Goal: Information Seeking & Learning: Find specific fact

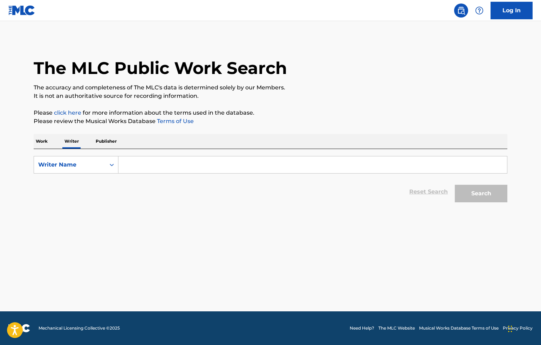
click at [168, 171] on input "Search Form" at bounding box center [312, 164] width 388 height 17
paste input "[PERSON_NAME]"
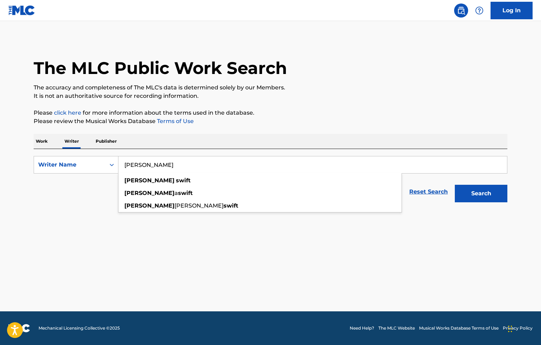
type input "[PERSON_NAME]"
click at [482, 192] on button "Search" at bounding box center [481, 194] width 53 height 18
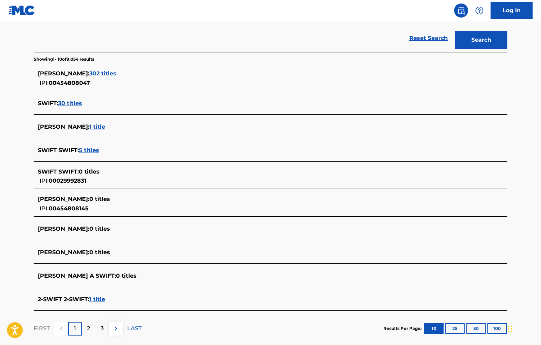
scroll to position [122, 0]
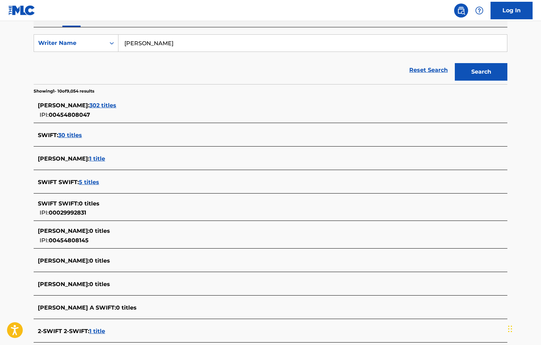
click at [116, 104] on span "302 titles" at bounding box center [102, 105] width 27 height 7
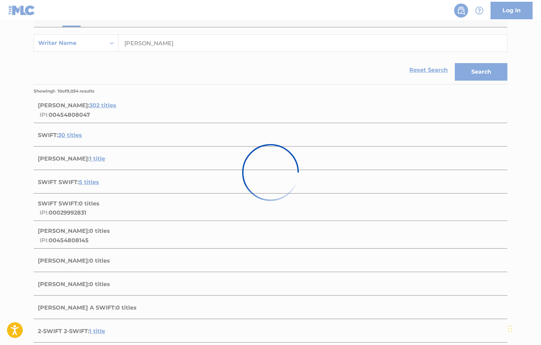
scroll to position [0, 0]
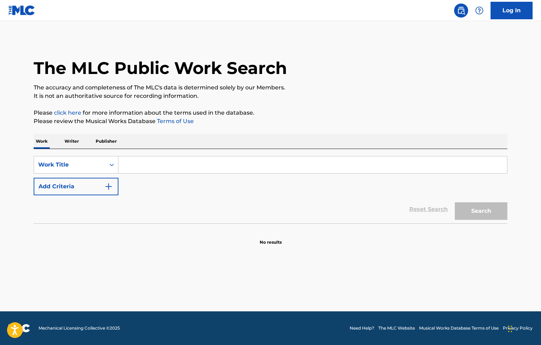
click at [71, 144] on p "Writer" at bounding box center [71, 141] width 19 height 15
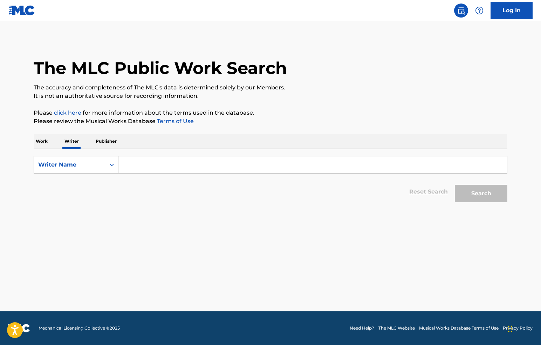
click at [152, 157] on input "Search Form" at bounding box center [312, 164] width 388 height 17
paste input "[PERSON_NAME]"
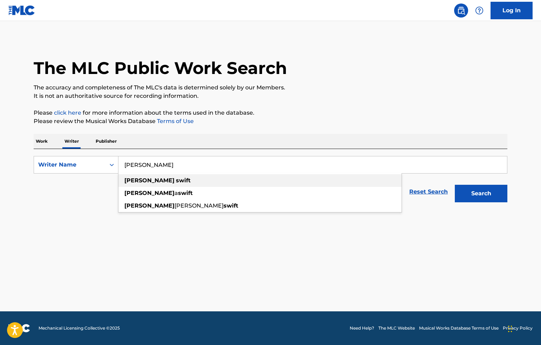
click at [173, 184] on div "taylor swift" at bounding box center [259, 180] width 283 height 13
type input "taylor swift"
click at [491, 196] on button "Search" at bounding box center [481, 194] width 53 height 18
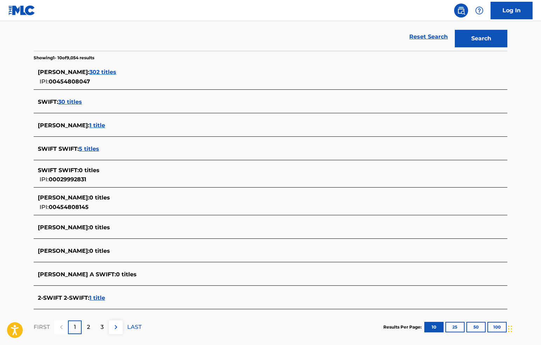
scroll to position [175, 0]
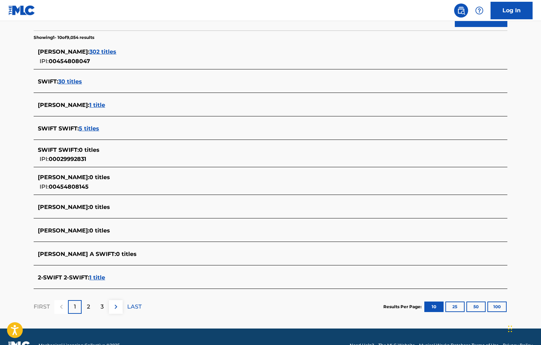
click at [76, 82] on span "30 titles" at bounding box center [70, 81] width 24 height 7
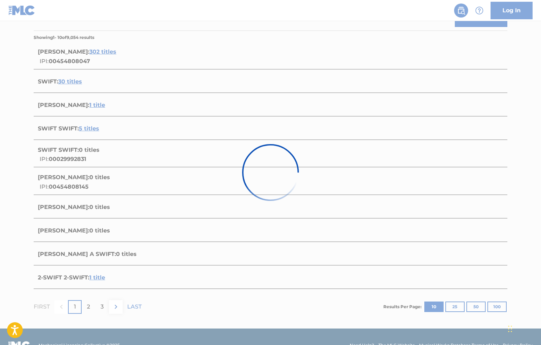
scroll to position [0, 0]
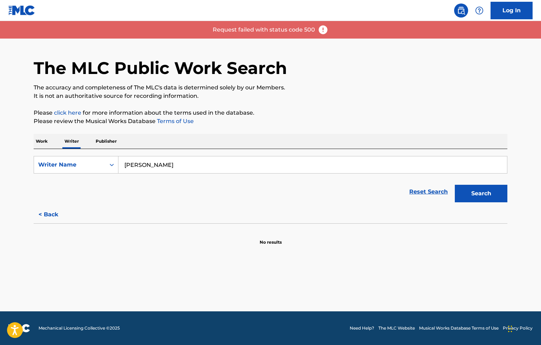
click at [47, 217] on button "< Back" at bounding box center [55, 215] width 42 height 18
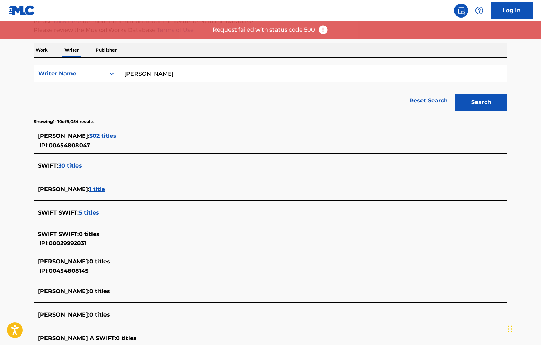
scroll to position [192, 0]
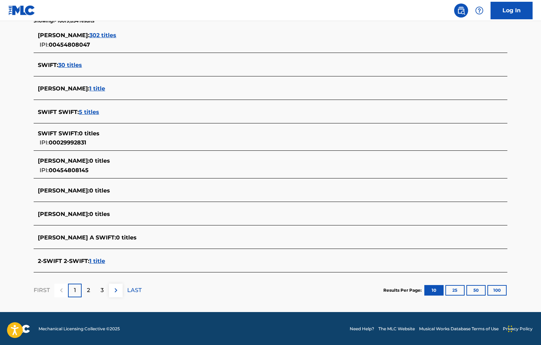
click at [117, 289] on img at bounding box center [116, 290] width 8 height 8
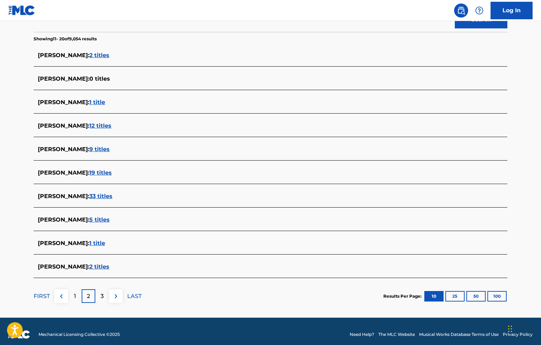
scroll to position [180, 0]
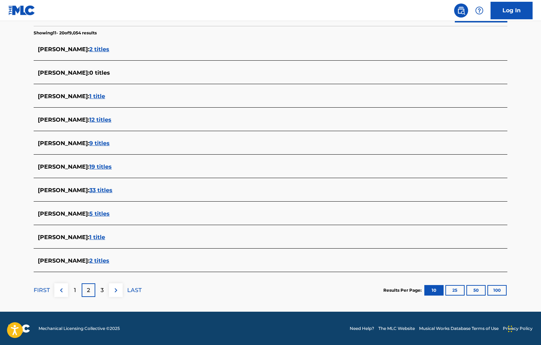
click at [112, 290] on img at bounding box center [116, 290] width 8 height 8
click at [63, 288] on img at bounding box center [61, 290] width 8 height 8
click at [75, 291] on p "1" at bounding box center [75, 290] width 2 height 8
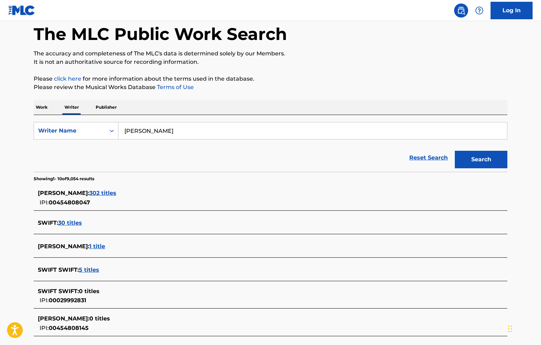
scroll to position [35, 0]
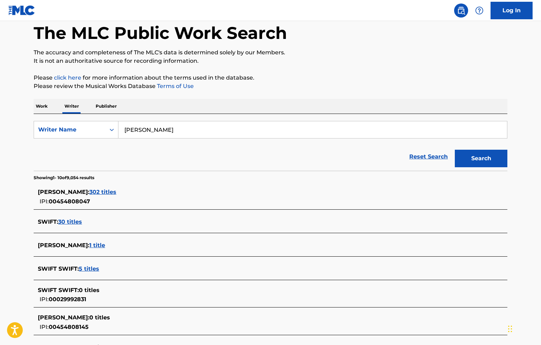
click at [115, 190] on span "302 titles" at bounding box center [102, 191] width 27 height 7
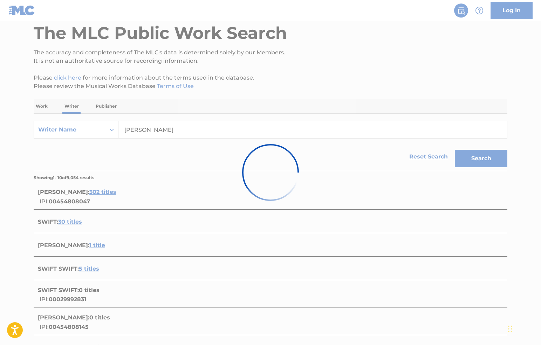
scroll to position [0, 0]
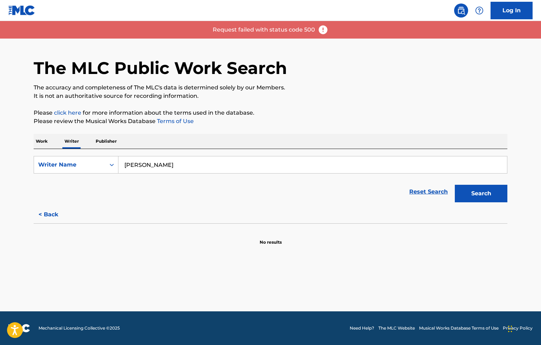
click at [326, 32] on img at bounding box center [323, 30] width 11 height 11
click at [323, 30] on img at bounding box center [323, 30] width 11 height 11
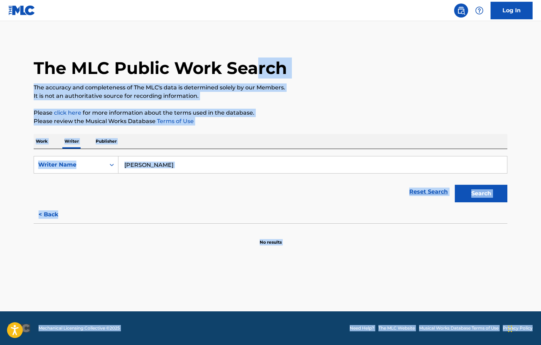
drag, startPoint x: 213, startPoint y: 29, endPoint x: 217, endPoint y: 21, distance: 8.5
click at [345, 54] on div "The MLC Public Work Search" at bounding box center [271, 64] width 474 height 51
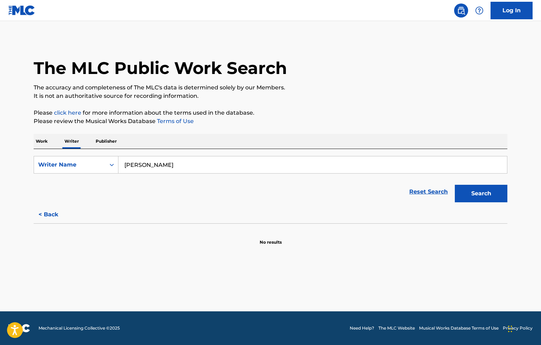
click at [497, 190] on button "Search" at bounding box center [481, 194] width 53 height 18
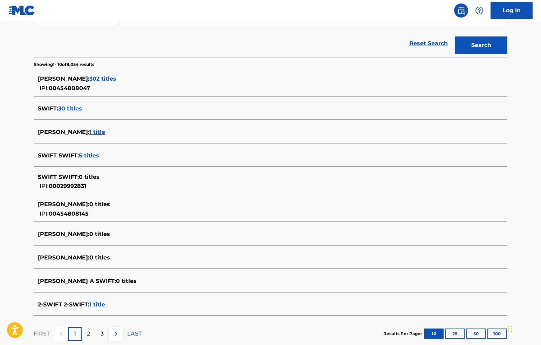
scroll to position [175, 0]
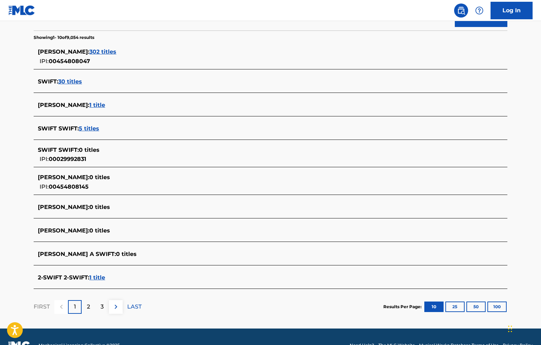
click at [90, 309] on p "2" at bounding box center [88, 306] width 3 height 8
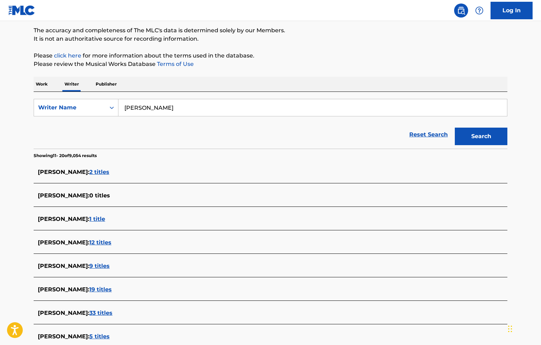
scroll to position [70, 0]
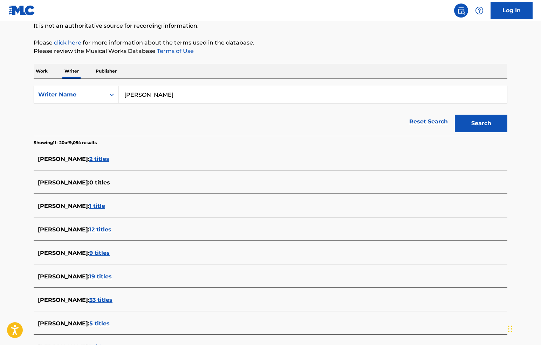
click at [89, 205] on span "1 title" at bounding box center [97, 205] width 16 height 7
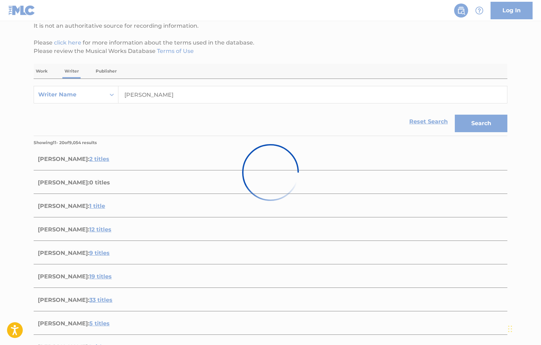
scroll to position [0, 0]
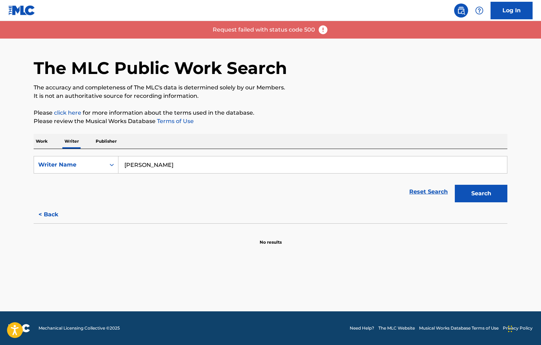
click at [46, 216] on button "< Back" at bounding box center [55, 215] width 42 height 18
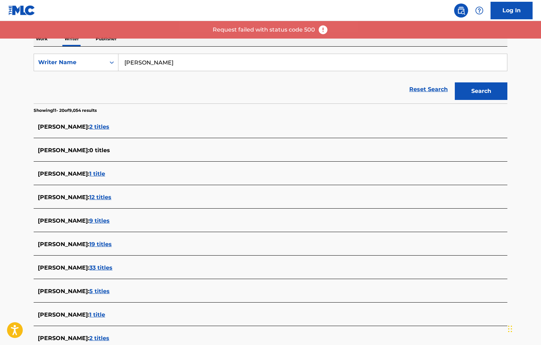
scroll to position [105, 0]
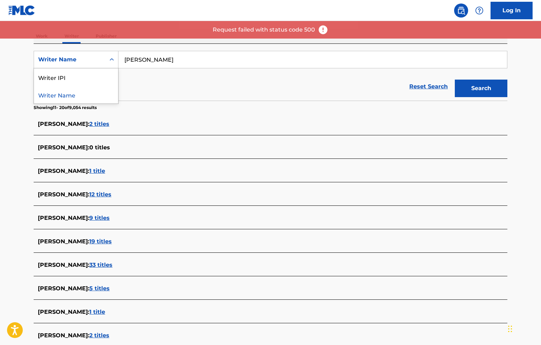
click at [70, 58] on div "Writer Name" at bounding box center [69, 59] width 63 height 8
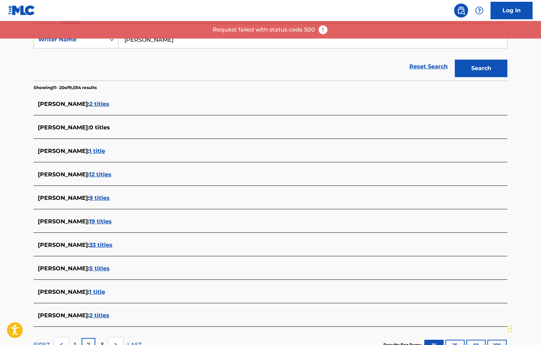
scroll to position [180, 0]
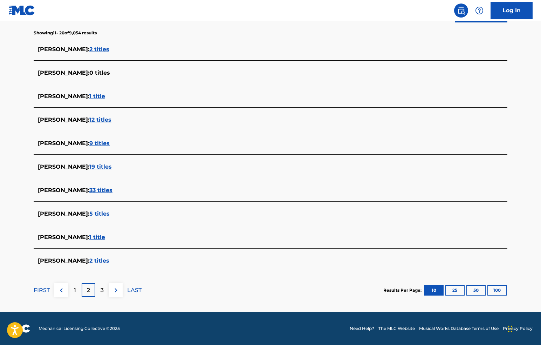
click at [99, 290] on div "3" at bounding box center [102, 290] width 14 height 14
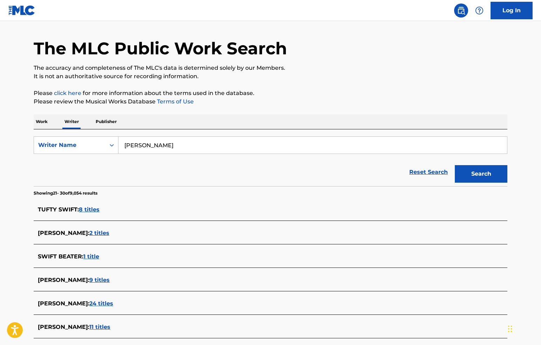
scroll to position [0, 0]
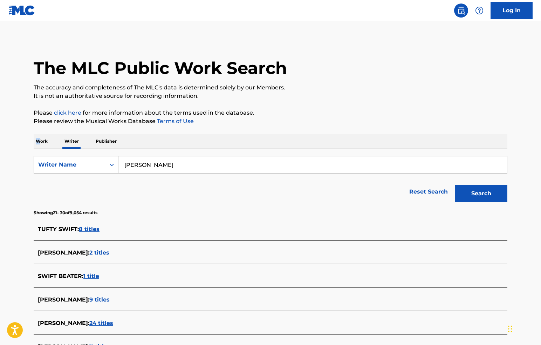
click at [38, 137] on p "Work" at bounding box center [42, 141] width 16 height 15
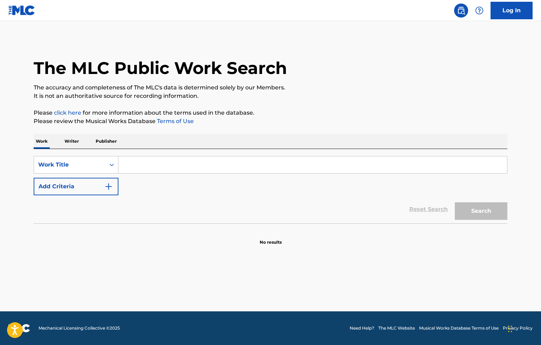
click at [160, 168] on input "Search Form" at bounding box center [312, 164] width 388 height 17
click at [70, 145] on p "Writer" at bounding box center [71, 141] width 19 height 15
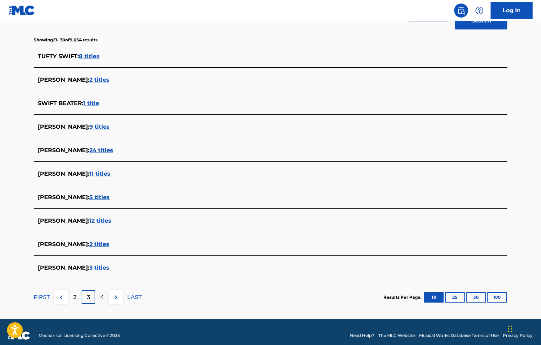
scroll to position [180, 0]
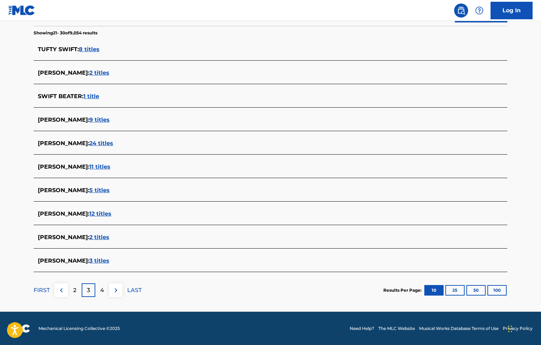
click at [73, 288] on p "2" at bounding box center [74, 290] width 3 height 8
click at [77, 290] on div "1" at bounding box center [75, 290] width 14 height 14
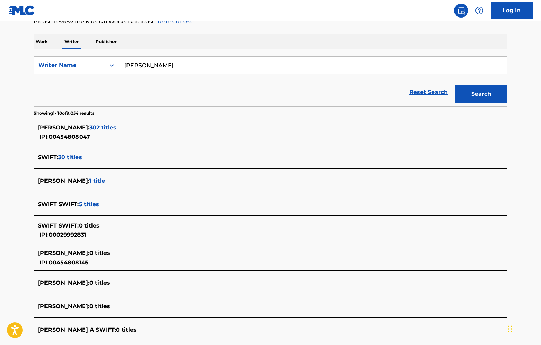
scroll to position [105, 0]
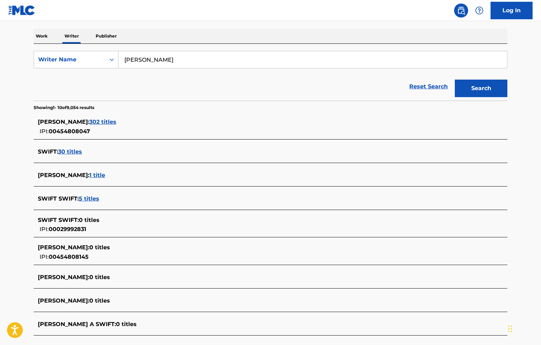
click at [115, 122] on span "302 titles" at bounding box center [102, 121] width 27 height 7
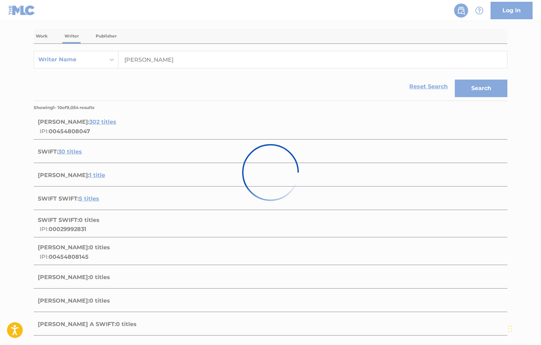
scroll to position [0, 0]
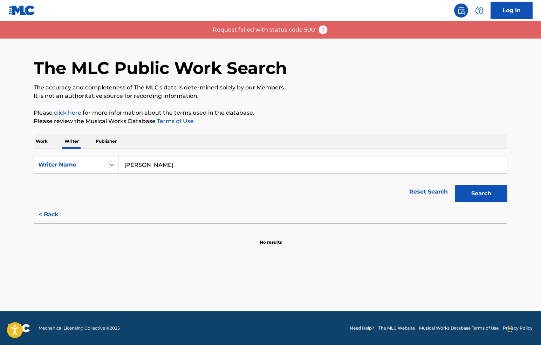
click at [489, 198] on button "Search" at bounding box center [481, 194] width 53 height 18
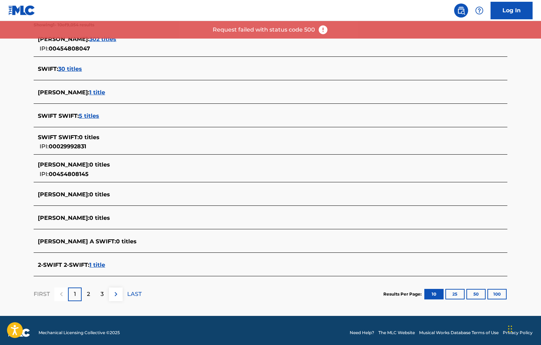
scroll to position [192, 0]
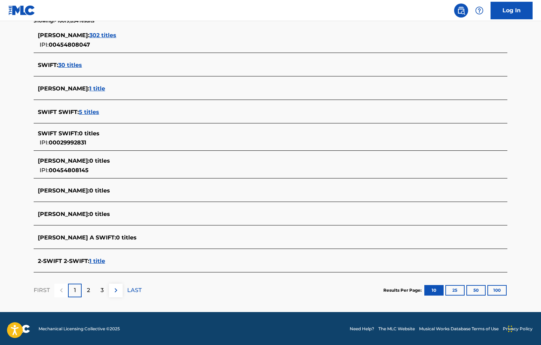
click at [29, 136] on div "The MLC Public Work Search The accuracy and completeness of The MLC's data is d…" at bounding box center [270, 77] width 490 height 461
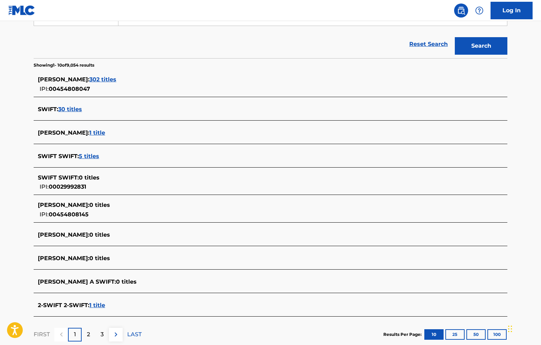
scroll to position [51, 0]
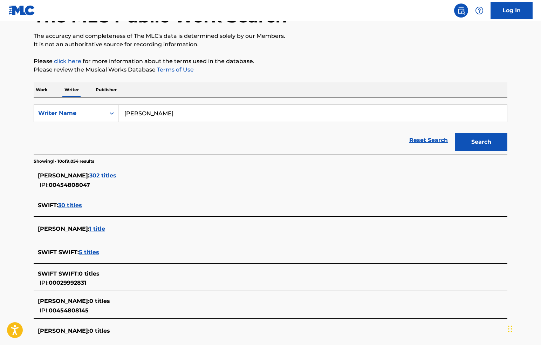
click at [314, 70] on p "Please review the Musical Works Database Terms of Use" at bounding box center [271, 70] width 474 height 8
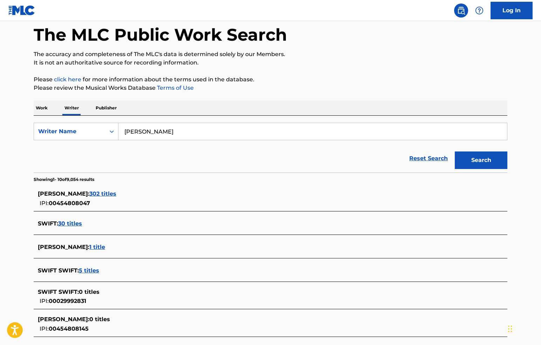
scroll to position [35, 0]
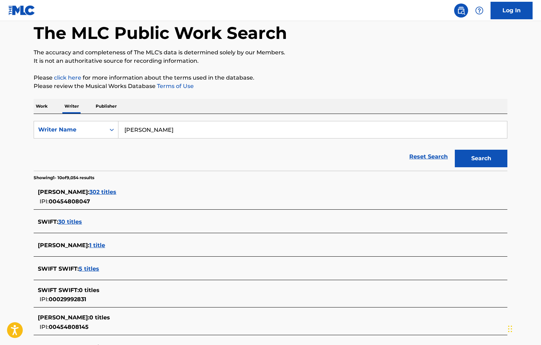
click at [116, 192] on span "302 titles" at bounding box center [102, 191] width 27 height 7
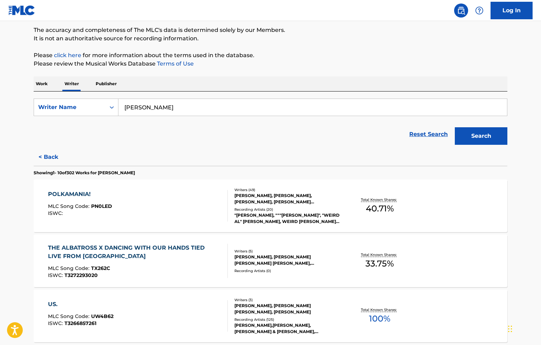
scroll to position [57, 0]
click at [42, 156] on button "< Back" at bounding box center [55, 157] width 42 height 18
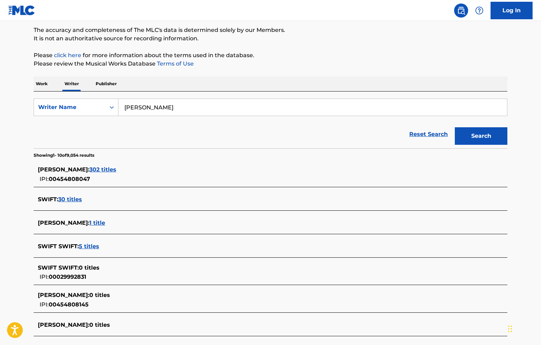
click at [491, 65] on p "Please review the Musical Works Database Terms of Use" at bounding box center [271, 64] width 474 height 8
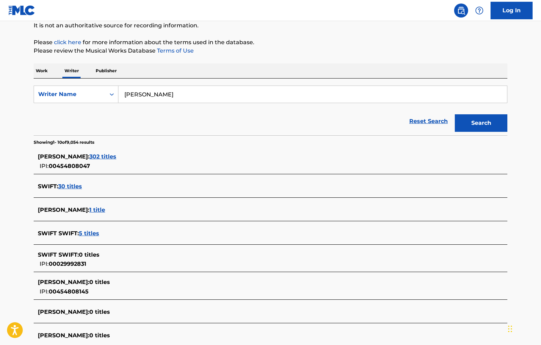
scroll to position [92, 0]
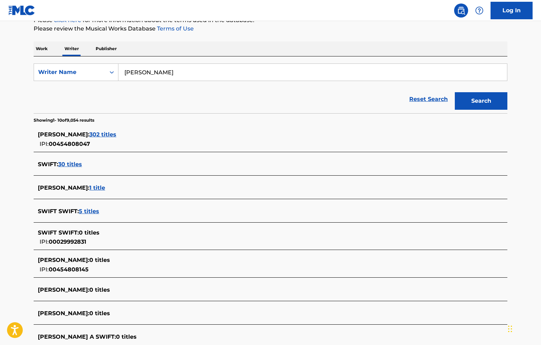
click at [36, 129] on div "TAYLOR ALISON SWIFT : 302 titles IPI: 00454808047" at bounding box center [271, 139] width 474 height 25
click at [67, 161] on span "30 titles" at bounding box center [70, 164] width 24 height 7
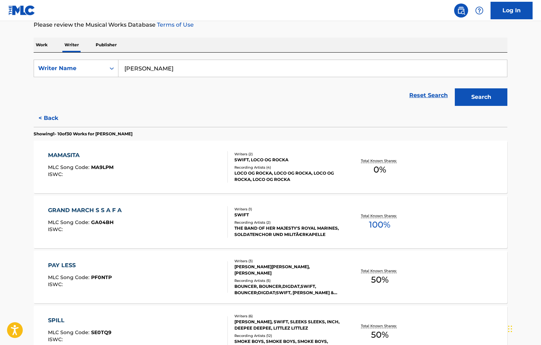
scroll to position [57, 0]
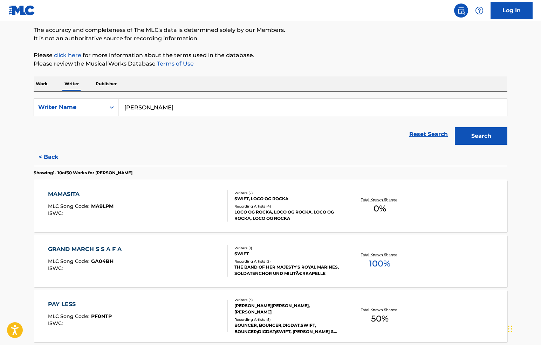
click at [51, 158] on button "< Back" at bounding box center [55, 157] width 42 height 18
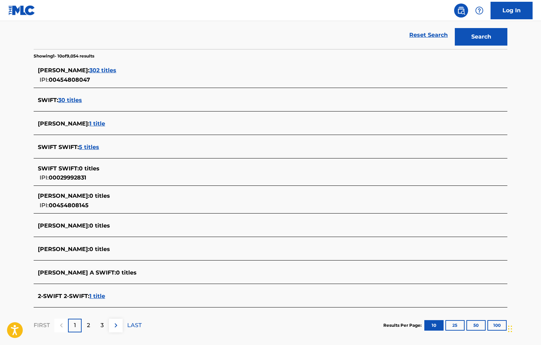
scroll to position [163, 0]
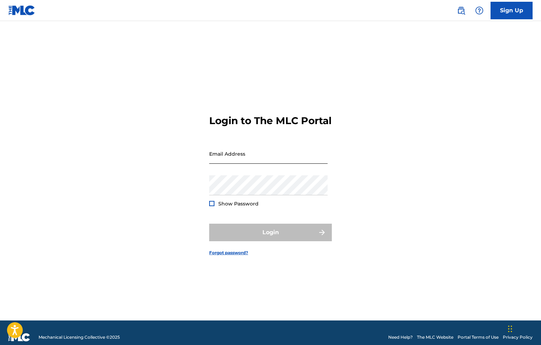
click at [256, 160] on input "Email Address" at bounding box center [268, 154] width 118 height 20
click at [415, 131] on div "Login to The MLC Portal Email Address Password Show Password Login Forgot passw…" at bounding box center [270, 180] width 490 height 282
